Goal: Task Accomplishment & Management: Use online tool/utility

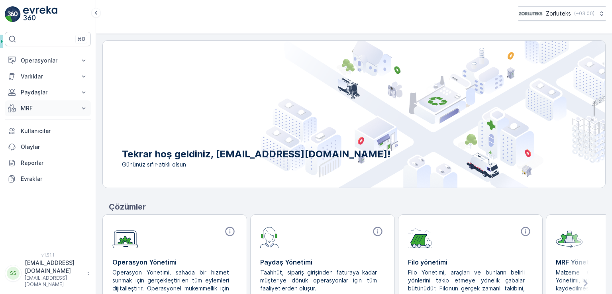
click at [49, 108] on p "MRF" at bounding box center [48, 108] width 54 height 8
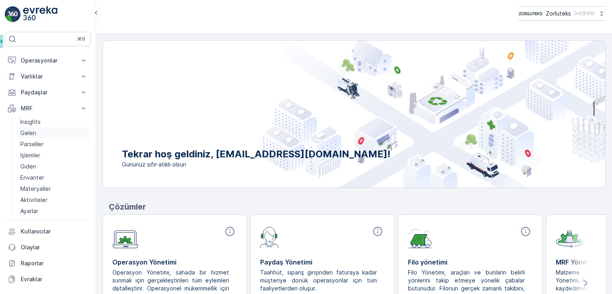
click at [43, 131] on link "Gelen" at bounding box center [54, 133] width 74 height 11
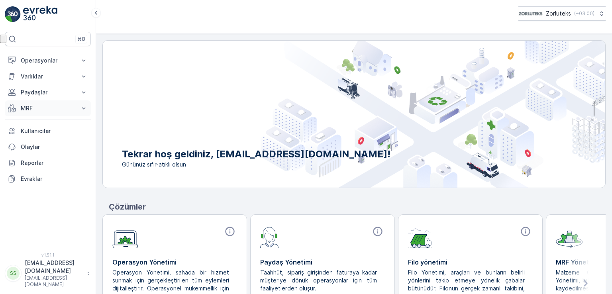
click at [41, 105] on p "MRF" at bounding box center [48, 108] width 54 height 8
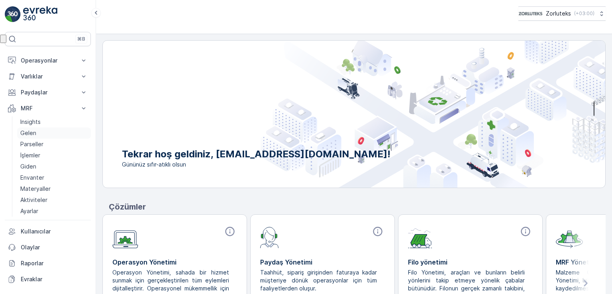
click at [40, 135] on link "Gelen" at bounding box center [54, 133] width 74 height 11
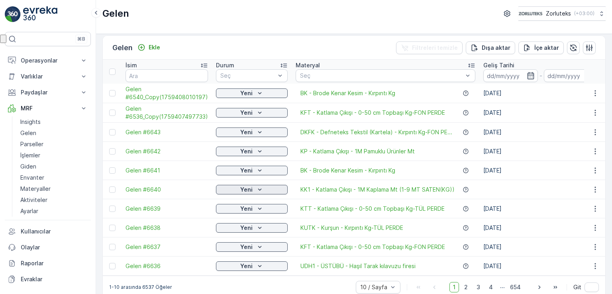
scroll to position [19, 0]
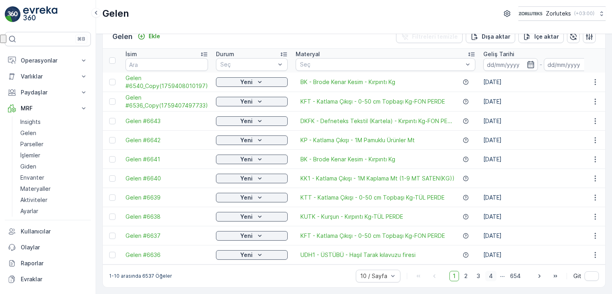
click at [491, 278] on span "4" at bounding box center [490, 276] width 11 height 10
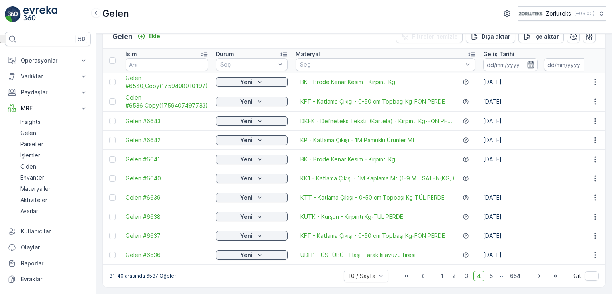
click at [491, 278] on span "5" at bounding box center [491, 276] width 10 height 10
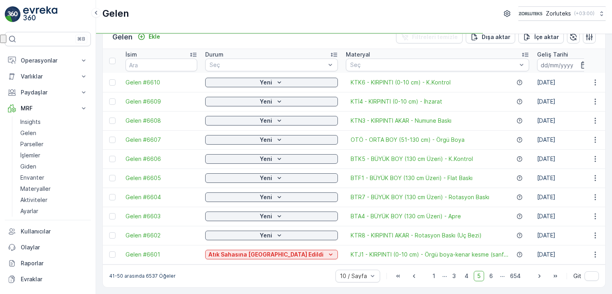
scroll to position [19, 0]
click at [537, 278] on icon "button" at bounding box center [540, 276] width 8 height 8
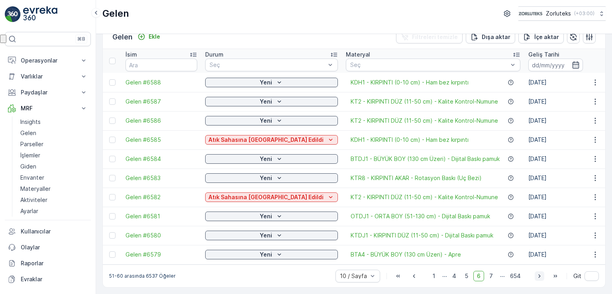
click at [538, 278] on icon "button" at bounding box center [539, 276] width 2 height 4
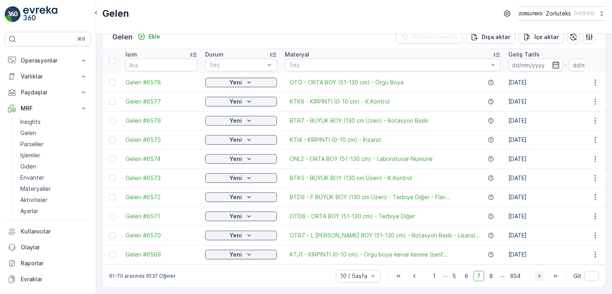
click at [538, 278] on icon "button" at bounding box center [539, 276] width 2 height 4
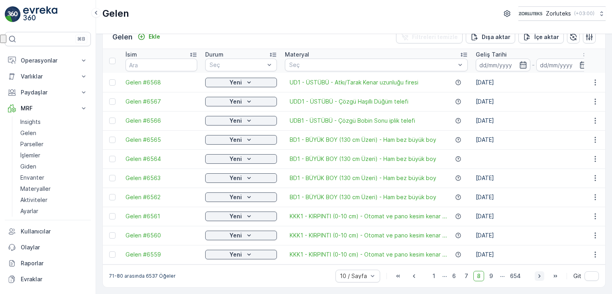
click at [539, 279] on icon "button" at bounding box center [540, 276] width 8 height 8
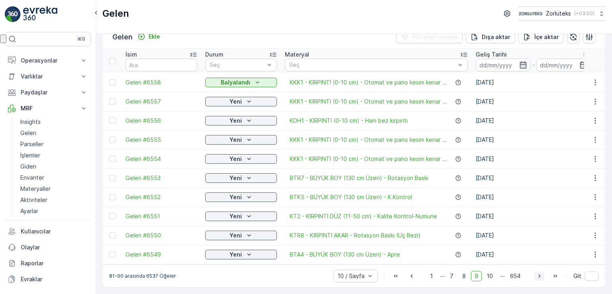
click at [540, 278] on icon "button" at bounding box center [540, 276] width 8 height 8
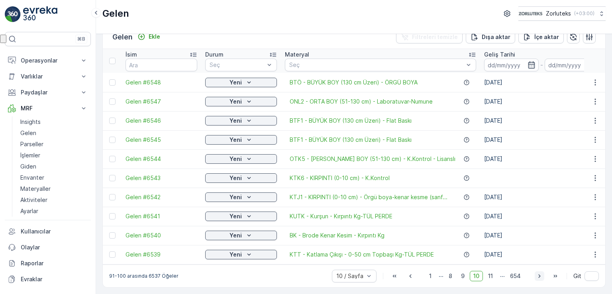
click at [540, 278] on icon "button" at bounding box center [540, 276] width 8 height 8
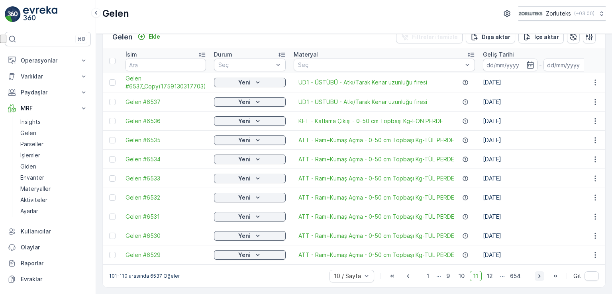
click at [540, 278] on icon "button" at bounding box center [540, 276] width 8 height 8
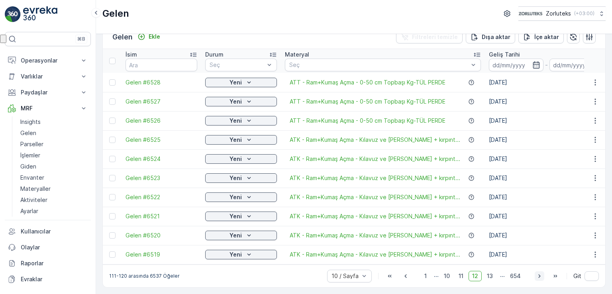
click at [540, 278] on icon "button" at bounding box center [540, 276] width 8 height 8
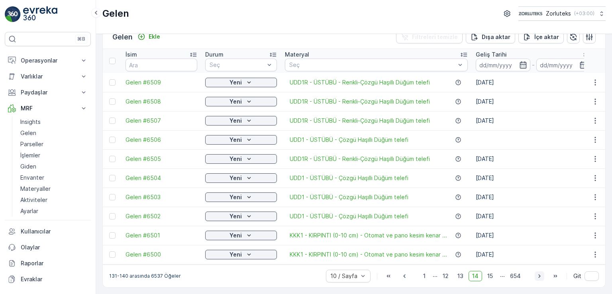
click at [540, 278] on icon "button" at bounding box center [540, 276] width 8 height 8
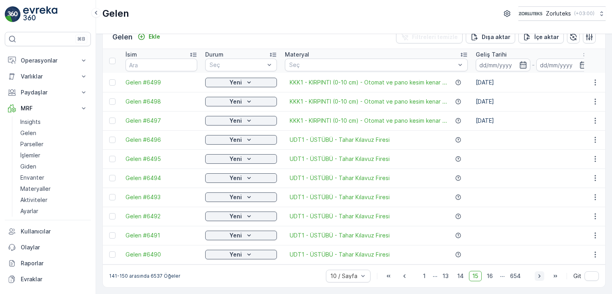
click at [540, 278] on icon "button" at bounding box center [540, 276] width 8 height 8
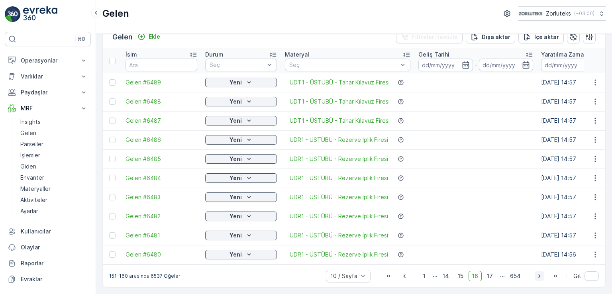
click at [540, 278] on icon "button" at bounding box center [540, 276] width 8 height 8
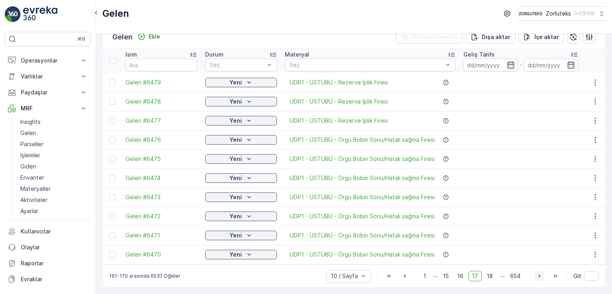
click at [540, 278] on icon "button" at bounding box center [540, 276] width 8 height 8
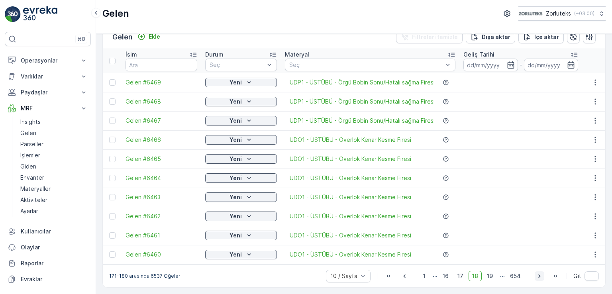
click at [540, 278] on icon "button" at bounding box center [540, 276] width 8 height 8
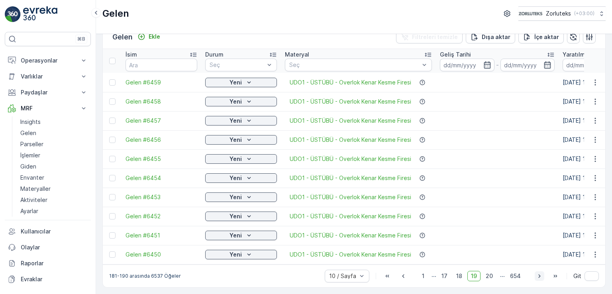
click at [540, 278] on icon "button" at bounding box center [540, 276] width 8 height 8
click at [538, 279] on icon "button" at bounding box center [540, 276] width 8 height 8
click at [539, 279] on icon "button" at bounding box center [540, 276] width 8 height 8
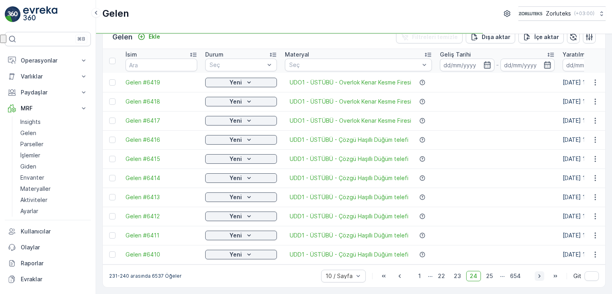
click at [539, 279] on icon "button" at bounding box center [540, 276] width 8 height 8
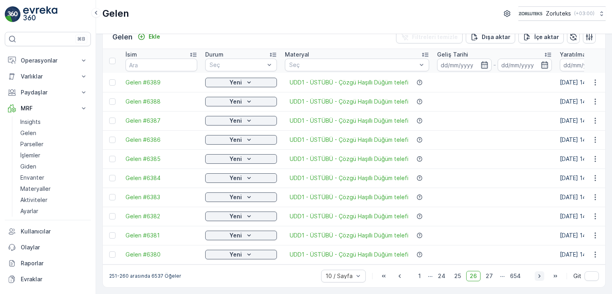
click at [539, 279] on icon "button" at bounding box center [540, 276] width 8 height 8
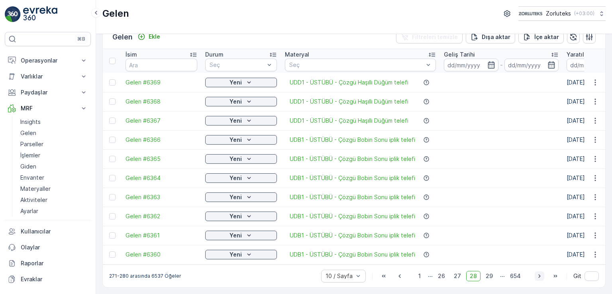
click at [539, 279] on icon "button" at bounding box center [540, 276] width 8 height 8
click at [539, 277] on icon "button" at bounding box center [540, 276] width 8 height 8
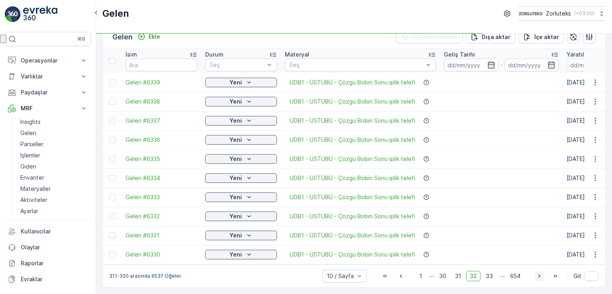
click at [539, 277] on icon "button" at bounding box center [540, 276] width 8 height 8
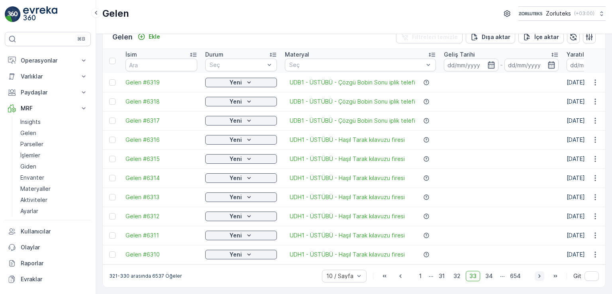
click at [539, 277] on icon "button" at bounding box center [540, 276] width 8 height 8
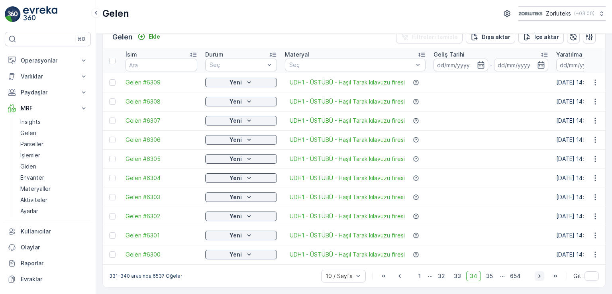
click at [539, 277] on icon "button" at bounding box center [540, 276] width 8 height 8
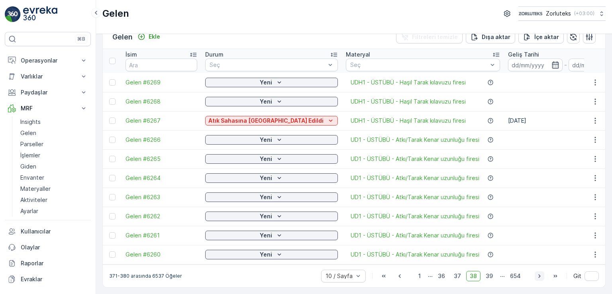
click at [539, 277] on icon "button" at bounding box center [540, 276] width 8 height 8
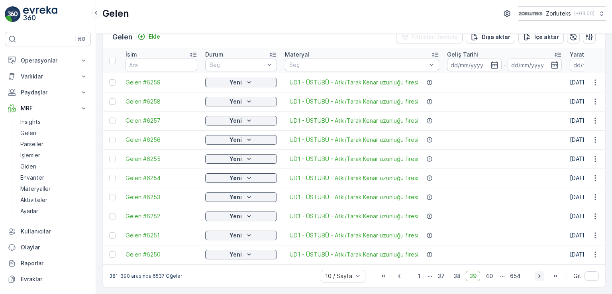
click at [539, 277] on icon "button" at bounding box center [540, 276] width 8 height 8
click at [540, 277] on icon "button" at bounding box center [540, 276] width 8 height 8
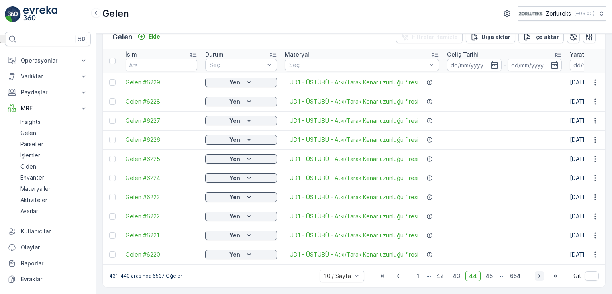
click at [540, 277] on icon "button" at bounding box center [540, 276] width 8 height 8
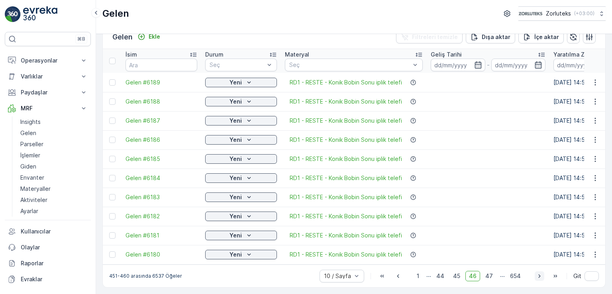
click at [540, 277] on icon "button" at bounding box center [540, 276] width 8 height 8
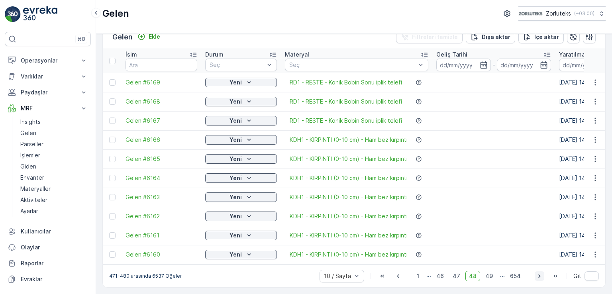
click at [540, 277] on icon "button" at bounding box center [540, 276] width 8 height 8
click at [540, 276] on icon "button" at bounding box center [540, 276] width 8 height 8
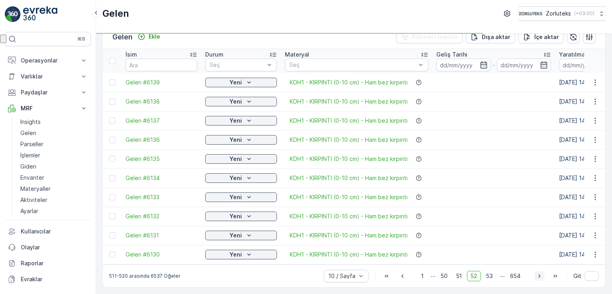
click at [540, 276] on icon "button" at bounding box center [540, 276] width 8 height 8
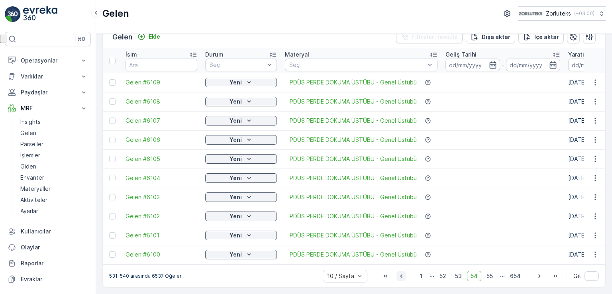
click at [400, 278] on icon "button" at bounding box center [401, 276] width 8 height 8
click at [110, 157] on div at bounding box center [112, 159] width 6 height 6
click at [109, 156] on input "checkbox" at bounding box center [109, 156] width 0 height 0
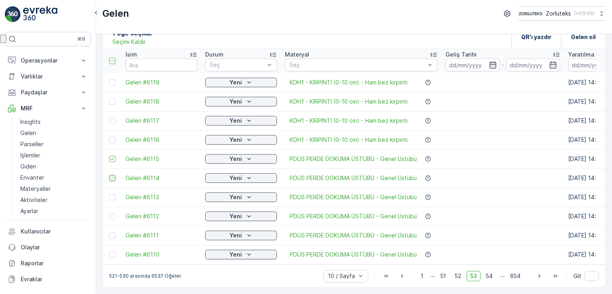
click at [110, 175] on div at bounding box center [112, 178] width 6 height 6
click at [109, 175] on input "checkbox" at bounding box center [109, 175] width 0 height 0
click at [113, 194] on div at bounding box center [112, 197] width 6 height 6
click at [109, 194] on input "checkbox" at bounding box center [109, 194] width 0 height 0
click at [113, 213] on div at bounding box center [112, 216] width 6 height 6
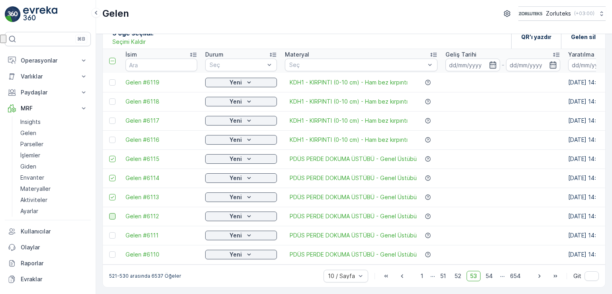
click at [109, 213] on input "checkbox" at bounding box center [109, 213] width 0 height 0
click at [113, 232] on div at bounding box center [112, 235] width 6 height 6
click at [109, 232] on input "checkbox" at bounding box center [109, 232] width 0 height 0
click at [112, 254] on div at bounding box center [112, 254] width 6 height 6
click at [109, 251] on input "checkbox" at bounding box center [109, 251] width 0 height 0
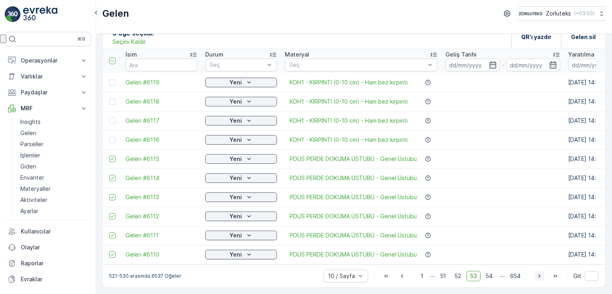
click at [537, 275] on icon "button" at bounding box center [540, 276] width 8 height 8
click at [112, 58] on div at bounding box center [112, 61] width 6 height 6
click at [114, 58] on input "checkbox" at bounding box center [114, 58] width 0 height 0
click at [540, 277] on icon "button" at bounding box center [540, 276] width 8 height 8
click at [112, 59] on div at bounding box center [112, 61] width 6 height 6
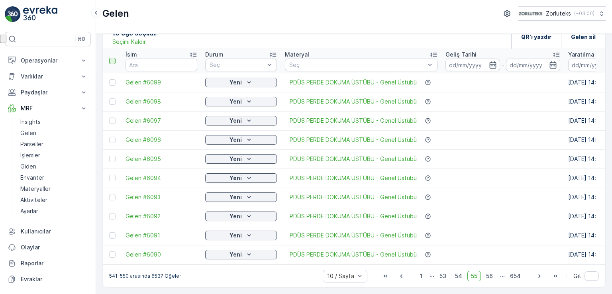
click at [114, 58] on input "checkbox" at bounding box center [114, 58] width 0 height 0
click at [536, 275] on icon "button" at bounding box center [540, 276] width 8 height 8
click at [111, 59] on div at bounding box center [112, 61] width 6 height 6
click at [114, 58] on input "checkbox" at bounding box center [114, 58] width 0 height 0
click at [538, 278] on icon "button" at bounding box center [540, 276] width 8 height 8
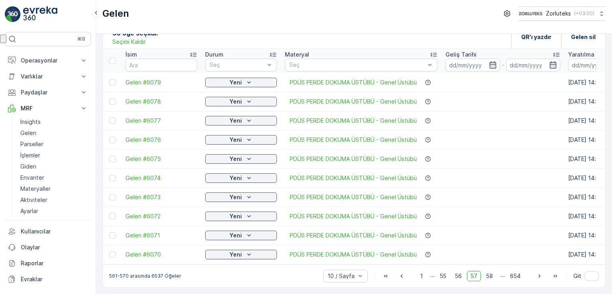
click at [114, 59] on div at bounding box center [112, 61] width 6 height 6
click at [114, 58] on input "checkbox" at bounding box center [114, 58] width 0 height 0
drag, startPoint x: 539, startPoint y: 275, endPoint x: 537, endPoint y: 258, distance: 16.9
click at [539, 275] on icon "button" at bounding box center [540, 276] width 8 height 8
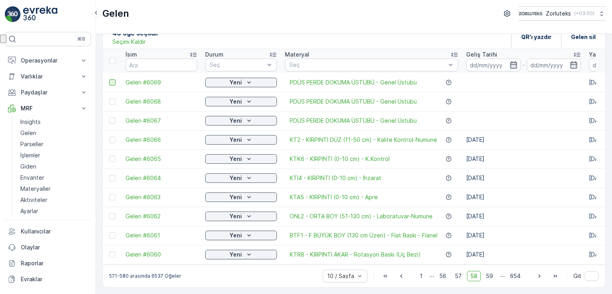
click at [111, 79] on div at bounding box center [112, 82] width 6 height 6
click at [109, 79] on input "checkbox" at bounding box center [109, 79] width 0 height 0
click at [112, 98] on div at bounding box center [112, 101] width 6 height 6
click at [109, 98] on input "checkbox" at bounding box center [109, 98] width 0 height 0
click at [111, 118] on div at bounding box center [112, 121] width 6 height 6
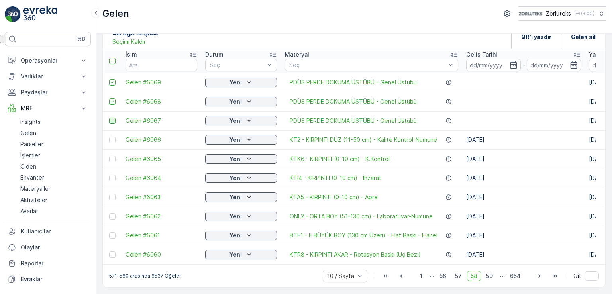
click at [109, 118] on input "checkbox" at bounding box center [109, 118] width 0 height 0
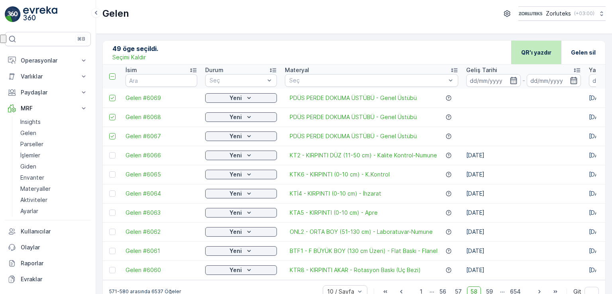
click at [537, 56] on p "QR'ı yazdır" at bounding box center [536, 53] width 30 height 8
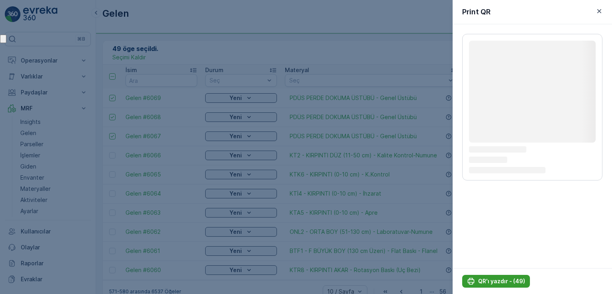
click at [511, 281] on p "QR'ı yazdır - (49)" at bounding box center [501, 281] width 47 height 8
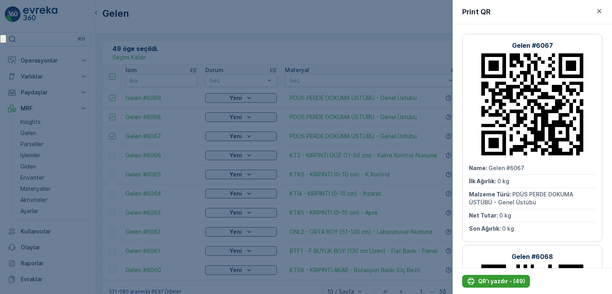
click at [510, 282] on p "QR'ı yazdır - (49)" at bounding box center [501, 281] width 47 height 8
click at [469, 279] on icon "QR'ı yazdır - (49)" at bounding box center [471, 281] width 7 height 7
click at [485, 280] on p "QR'ı yazdır - (49)" at bounding box center [501, 281] width 47 height 8
click at [472, 281] on icon "QR'ı yazdır - (49)" at bounding box center [471, 281] width 8 height 8
